Goal: Find specific page/section: Find specific page/section

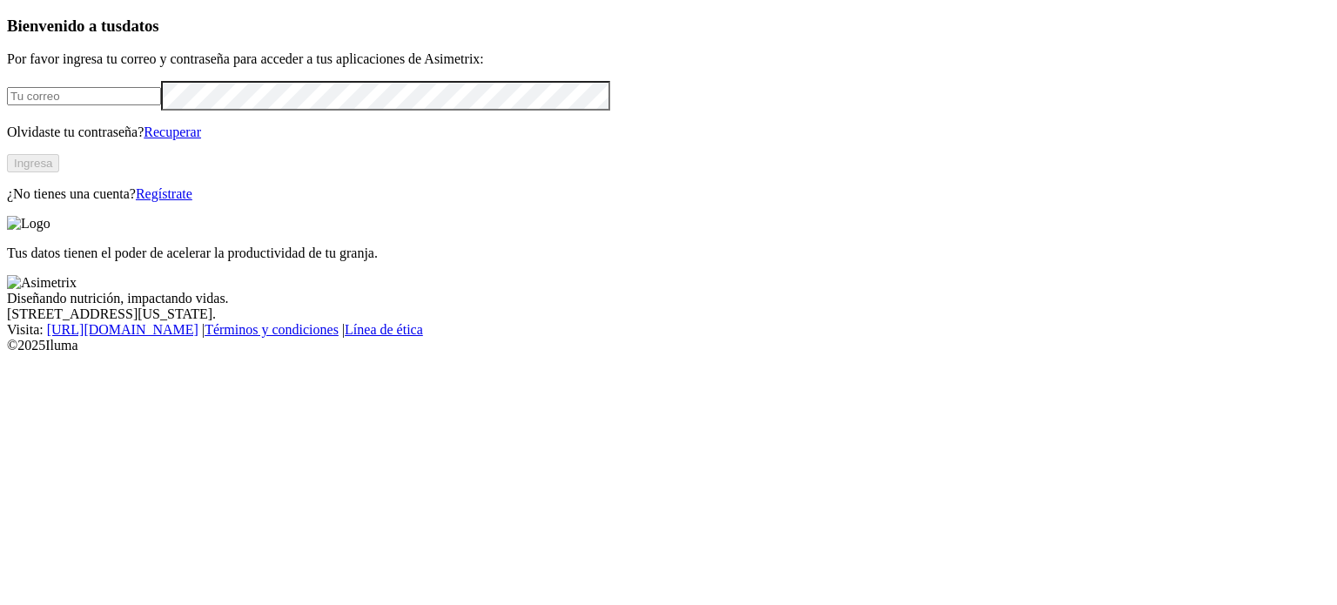
type input "[PERSON_NAME][EMAIL_ADDRESS][PERSON_NAME][DOMAIN_NAME]"
click at [59, 172] on button "Ingresa" at bounding box center [33, 163] width 52 height 18
